Goal: Transaction & Acquisition: Purchase product/service

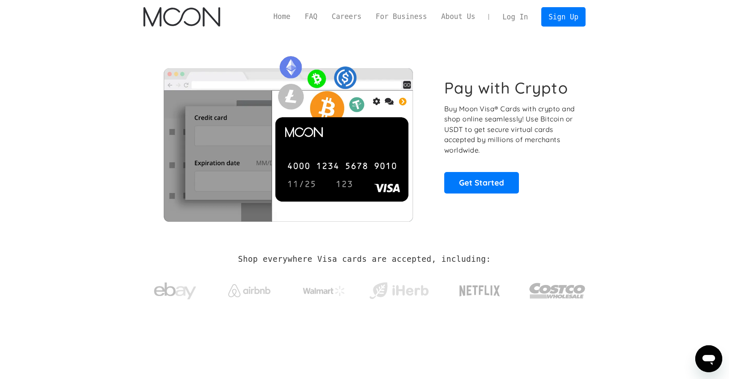
click at [508, 14] on link "Log In" at bounding box center [515, 17] width 40 height 19
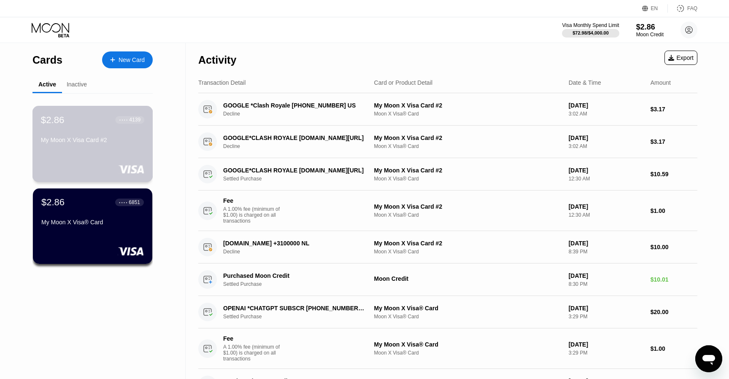
click at [114, 134] on div "$2.86 ● ● ● ● 4139 My Moon X Visa Card #2" at bounding box center [92, 130] width 103 height 32
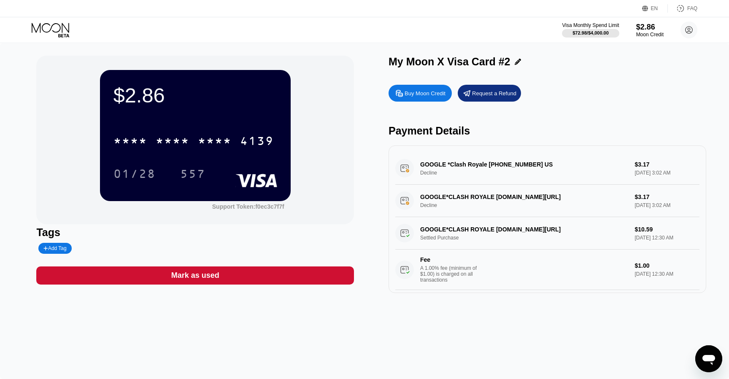
click at [202, 140] on div "* * * *" at bounding box center [215, 141] width 34 height 13
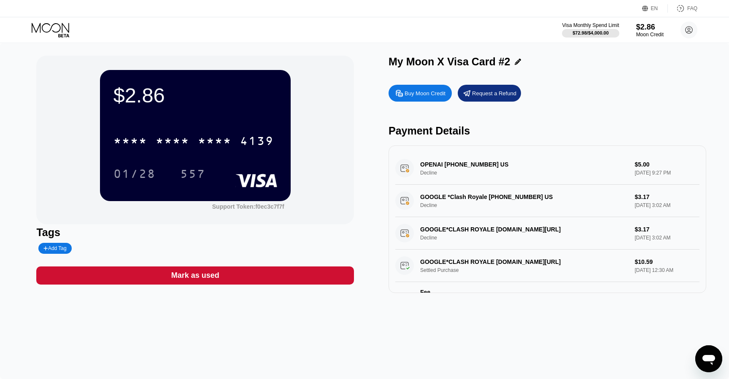
click at [409, 94] on div "Buy Moon Credit" at bounding box center [424, 93] width 41 height 7
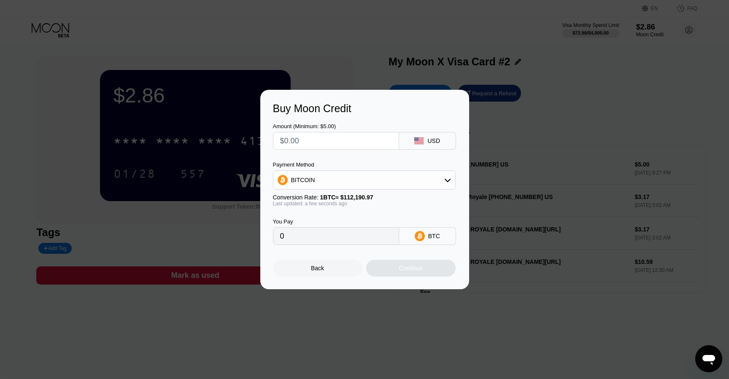
click at [369, 140] on input "text" at bounding box center [336, 140] width 112 height 17
type input "$9"
type input "0.00008023"
type input "$9"
click at [389, 268] on div "Continue" at bounding box center [410, 268] width 89 height 17
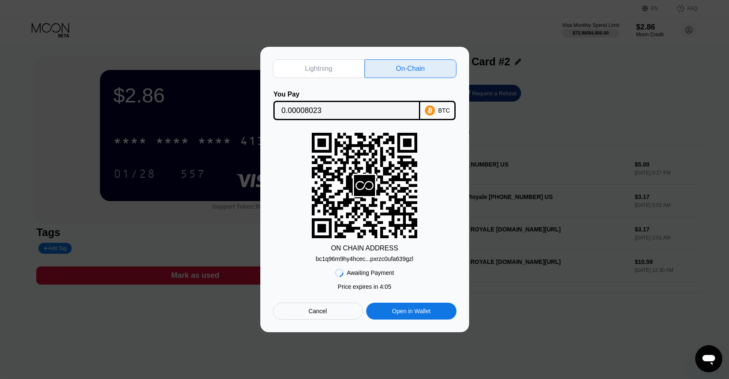
click at [363, 261] on div "bc1q96m9hy4hcec...pxrzc0ufa639gzl" at bounding box center [363, 259] width 97 height 7
click at [321, 309] on div "Cancel" at bounding box center [317, 311] width 19 height 8
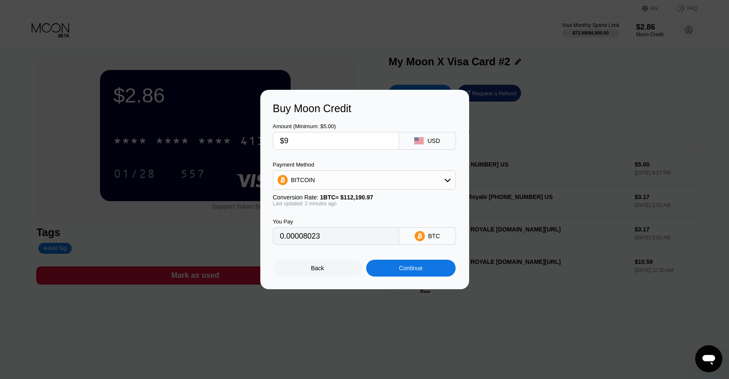
click at [398, 261] on div "Continue" at bounding box center [410, 268] width 89 height 17
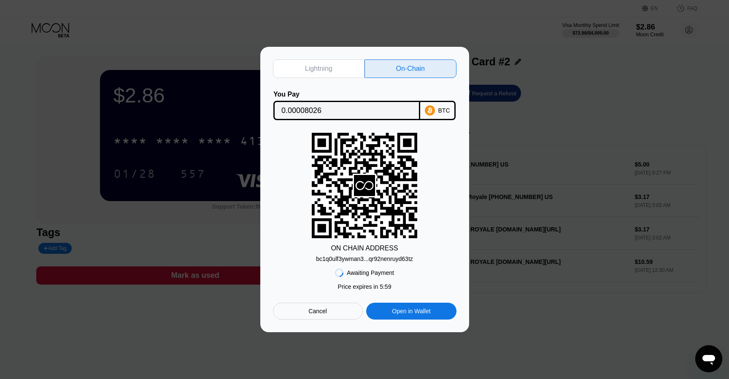
click at [381, 262] on div "Lightning On-Chain You Pay 0.00008026 BTC ON CHAIN ADDRESS bc1q0ulf3ywman3...qr…" at bounding box center [364, 189] width 183 height 260
click at [387, 252] on div "bc1q0ulf3ywman3...qr92nenruyd63tz" at bounding box center [364, 257] width 97 height 10
click at [330, 103] on input "0.00008026" at bounding box center [346, 110] width 131 height 17
